Goal: Task Accomplishment & Management: Manage account settings

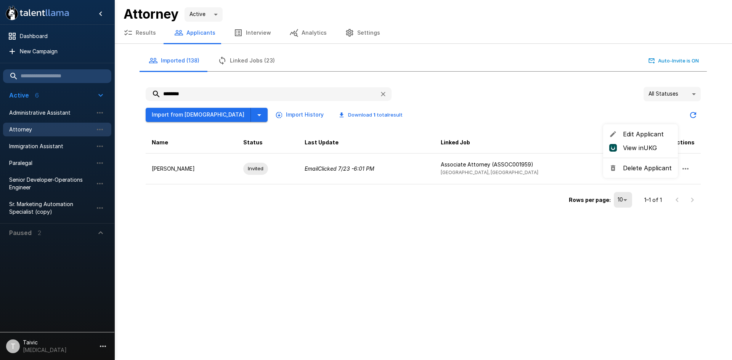
click at [50, 164] on div at bounding box center [366, 180] width 732 height 360
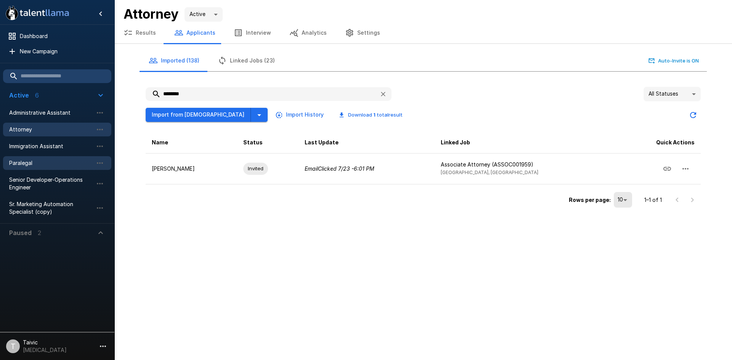
click at [13, 162] on span "Paralegal" at bounding box center [51, 163] width 84 height 8
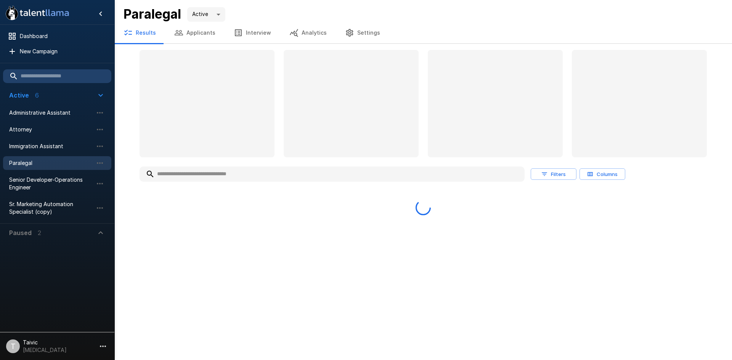
click at [234, 170] on input "text" at bounding box center [332, 174] width 385 height 14
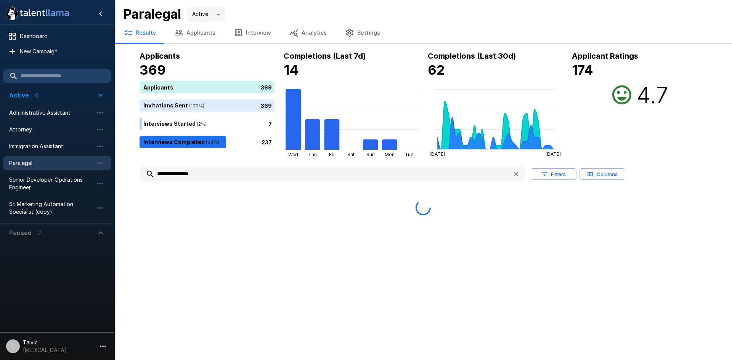
type input "**********"
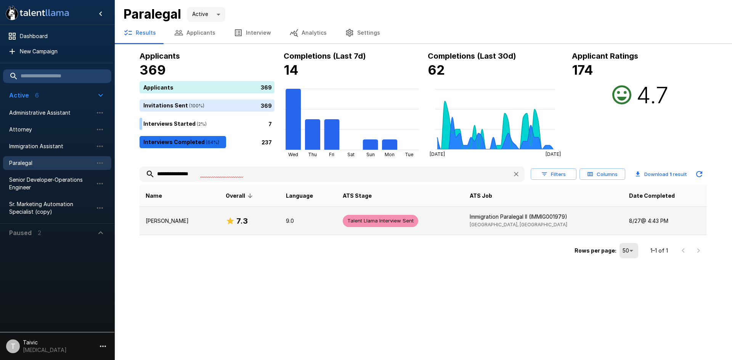
click at [373, 228] on td "Talent Llama Interview Sent" at bounding box center [400, 221] width 127 height 28
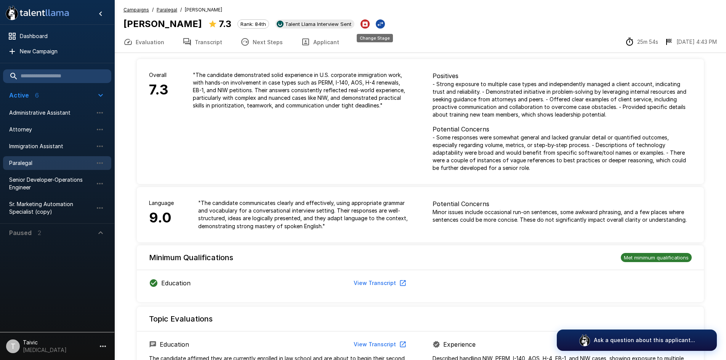
click at [378, 23] on icon "Change Stage" at bounding box center [381, 24] width 6 height 5
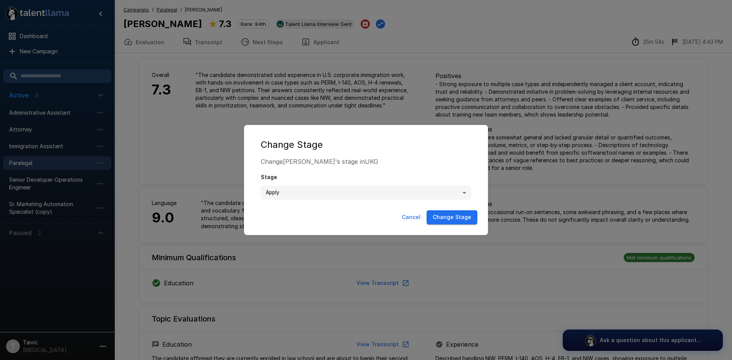
click at [457, 193] on body ".st0{fill:#FFFFFF;} .st1{fill:#76a4ed;} Dashboard New Campaign Active 6 Adminis…" at bounding box center [369, 180] width 738 height 360
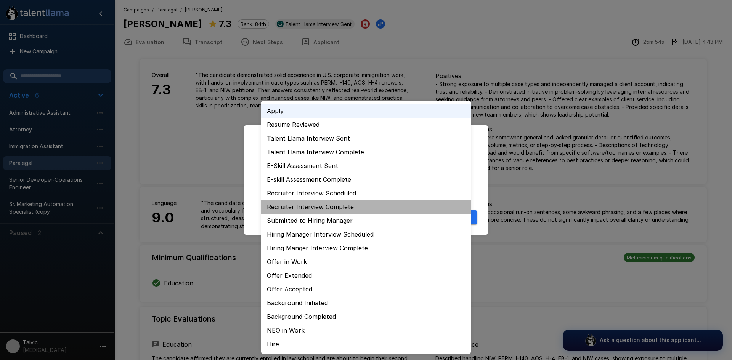
click at [385, 206] on li "Recruiter Interview Complete" at bounding box center [366, 207] width 210 height 14
type input "**********"
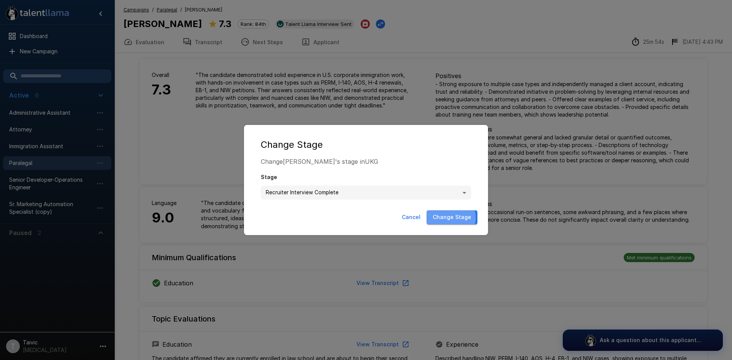
click at [446, 218] on button "Change Stage" at bounding box center [452, 217] width 51 height 14
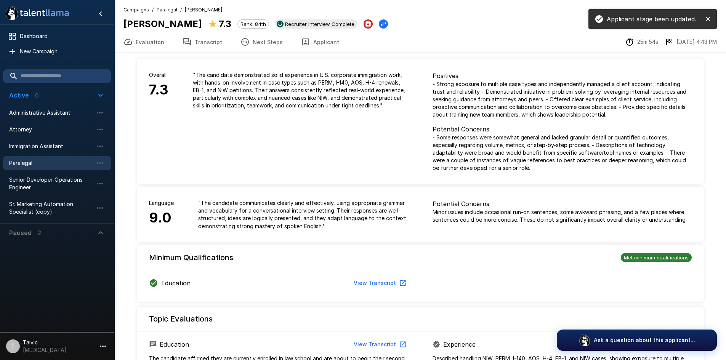
click at [706, 19] on icon "close" at bounding box center [709, 19] width 8 height 8
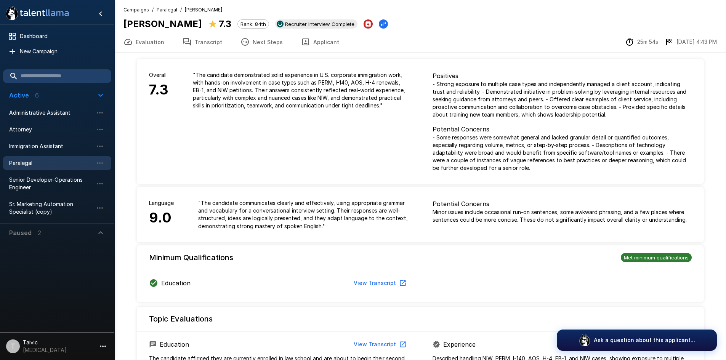
click at [143, 42] on button "Evaluation" at bounding box center [143, 41] width 59 height 21
click at [248, 43] on button "Next Steps" at bounding box center [261, 41] width 61 height 21
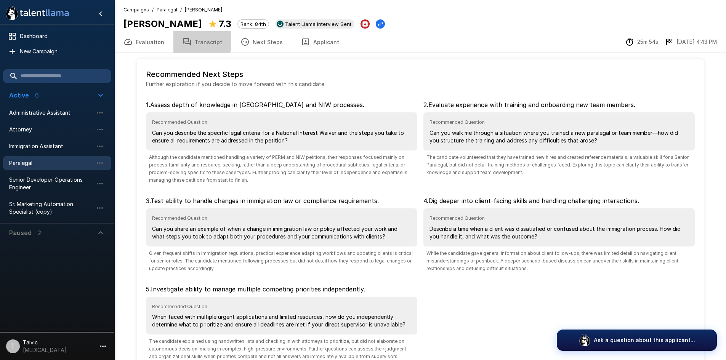
click at [195, 41] on button "Transcript" at bounding box center [202, 41] width 58 height 21
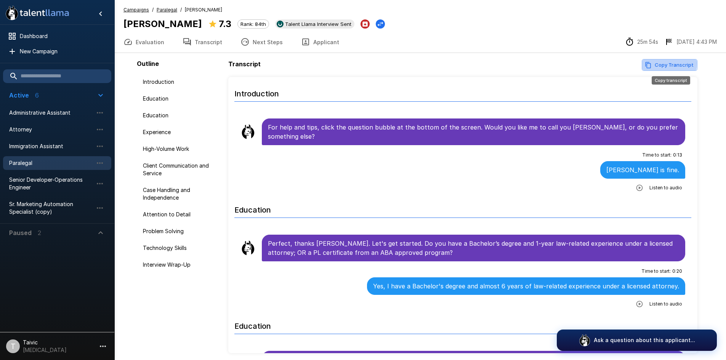
click at [659, 63] on button "Copy Transcript" at bounding box center [670, 65] width 56 height 12
click at [68, 36] on span "Dashboard" at bounding box center [62, 36] width 85 height 8
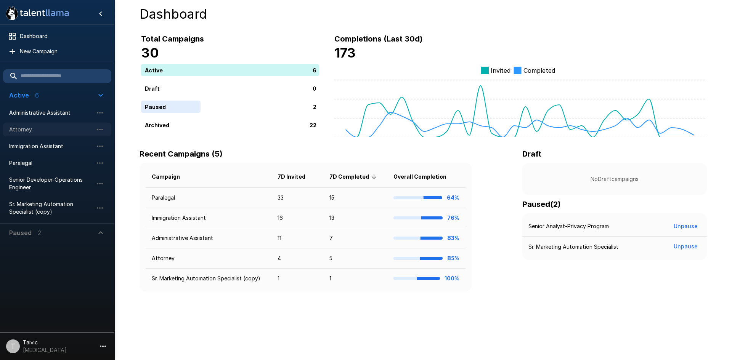
click at [53, 136] on div "Attorney" at bounding box center [57, 130] width 108 height 14
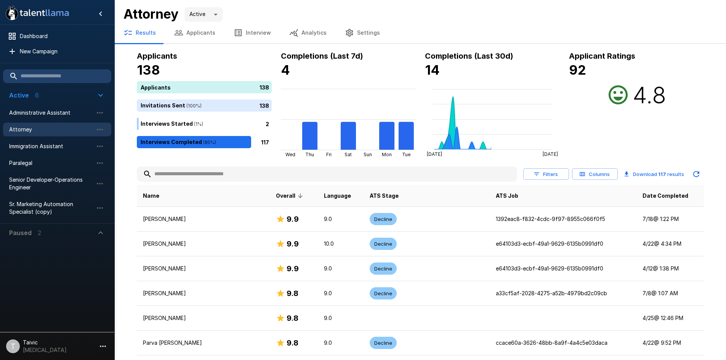
click at [233, 170] on input "text" at bounding box center [327, 174] width 381 height 14
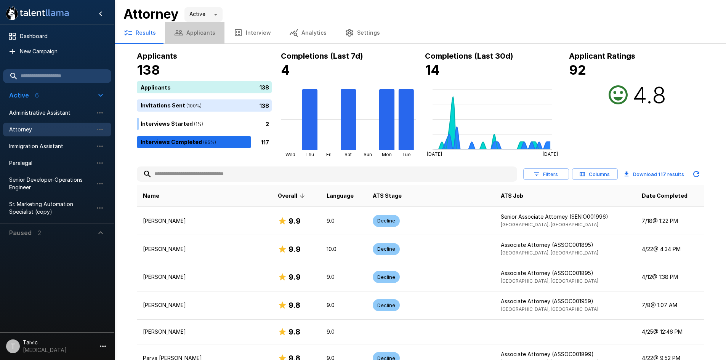
click at [203, 33] on button "Applicants" at bounding box center [194, 32] width 59 height 21
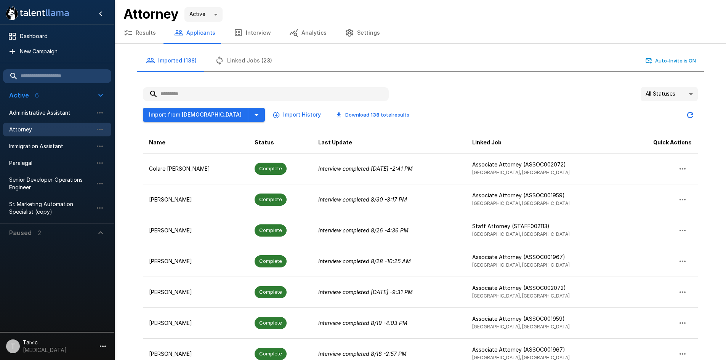
click at [225, 98] on input "text" at bounding box center [266, 94] width 246 height 14
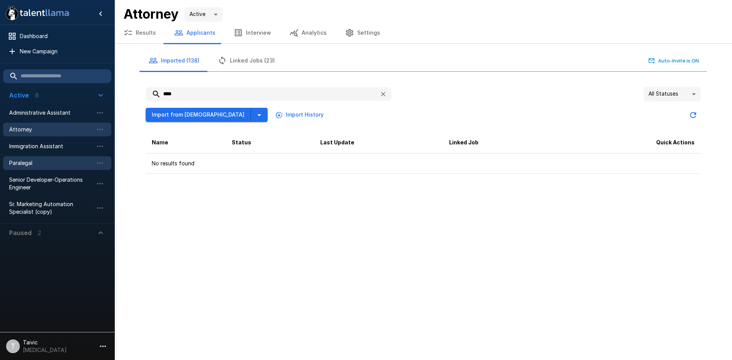
type input "****"
click at [58, 161] on span "Paralegal" at bounding box center [51, 163] width 84 height 8
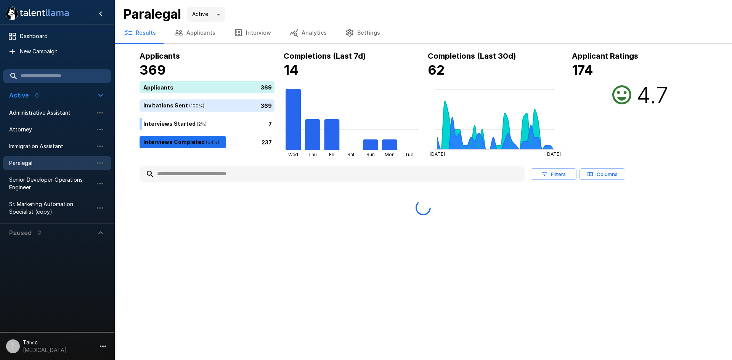
click at [193, 37] on button "Applicants" at bounding box center [194, 32] width 59 height 21
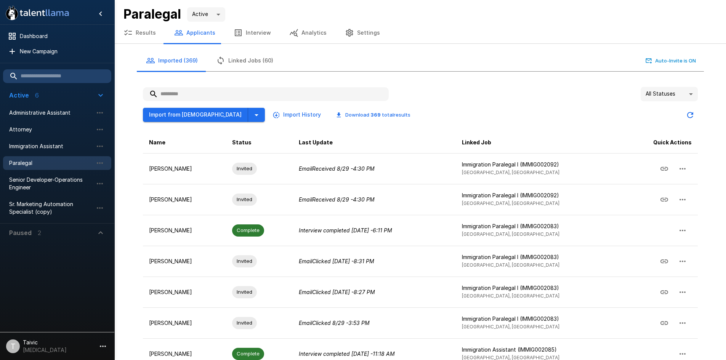
click at [215, 95] on input "text" at bounding box center [266, 94] width 246 height 14
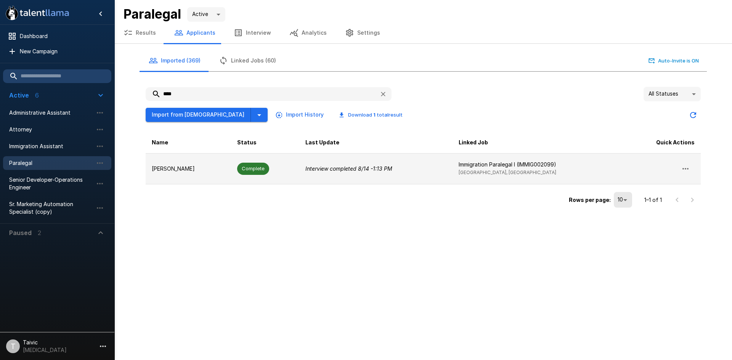
type input "****"
click at [339, 179] on td "Interview completed [DATE] 1:13 PM" at bounding box center [375, 168] width 153 height 31
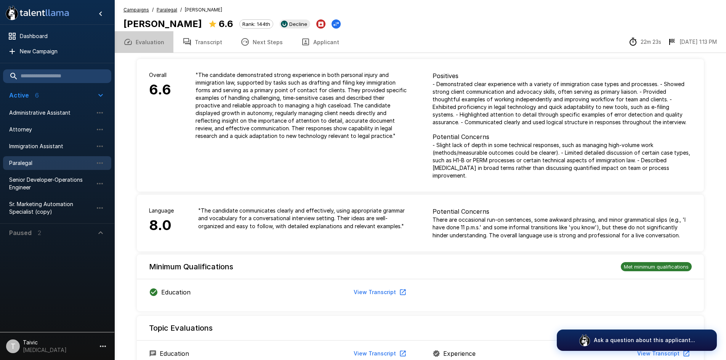
click at [160, 39] on button "Evaluation" at bounding box center [143, 41] width 59 height 21
click at [99, 13] on icon "Hide menu" at bounding box center [100, 13] width 9 height 9
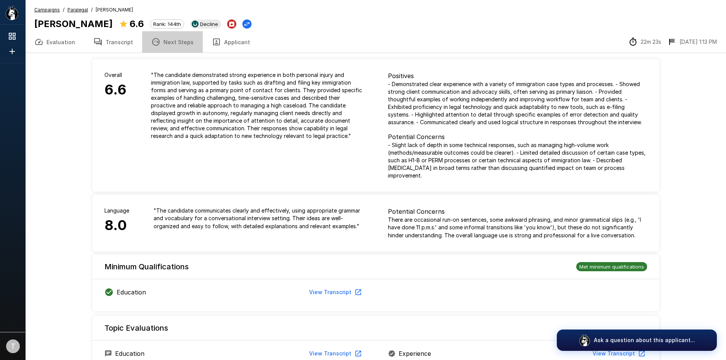
click at [175, 39] on button "Next Steps" at bounding box center [172, 41] width 61 height 21
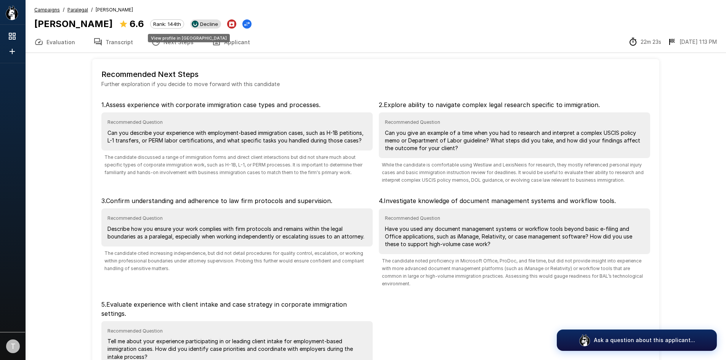
click at [197, 23] on span "Decline" at bounding box center [209, 24] width 24 height 6
